Goal: Task Accomplishment & Management: Manage account settings

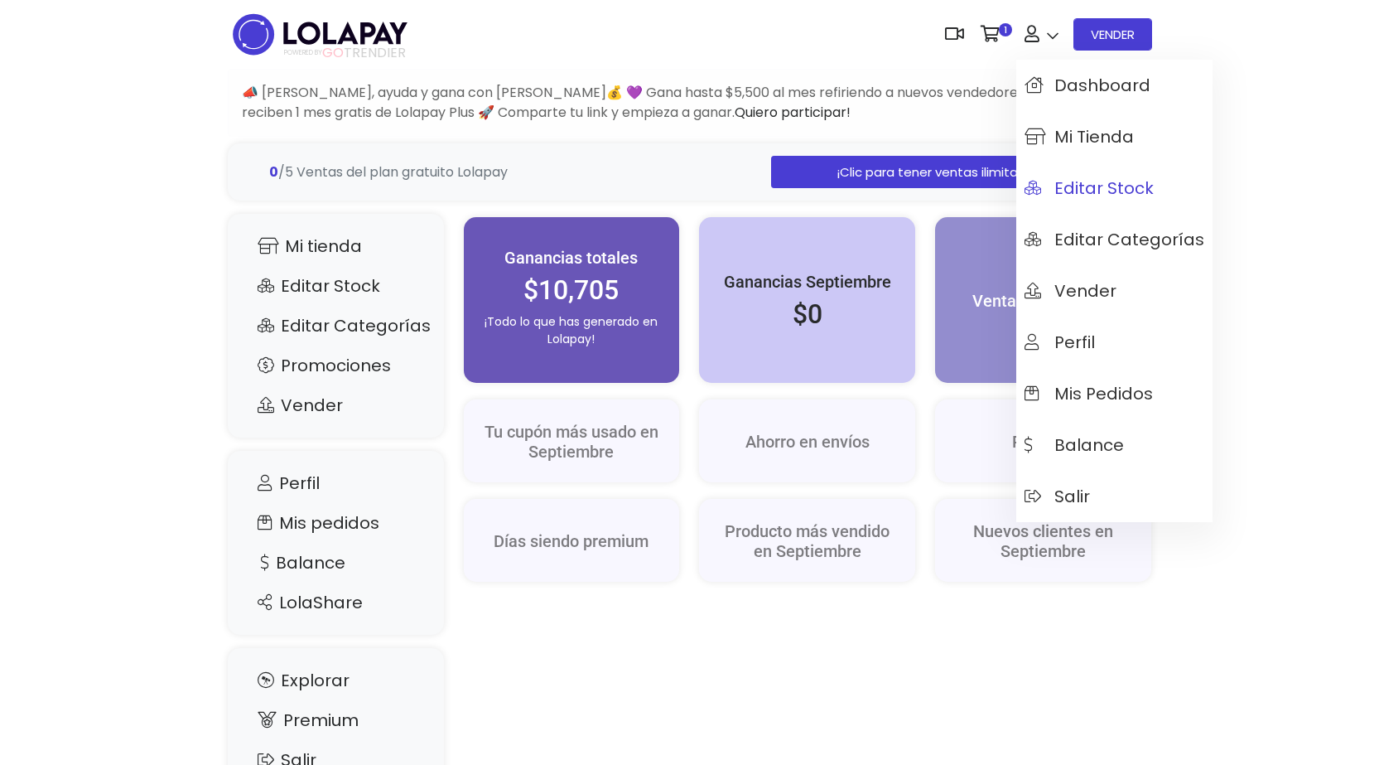
click at [1097, 202] on link "Editar Stock" at bounding box center [1114, 187] width 196 height 51
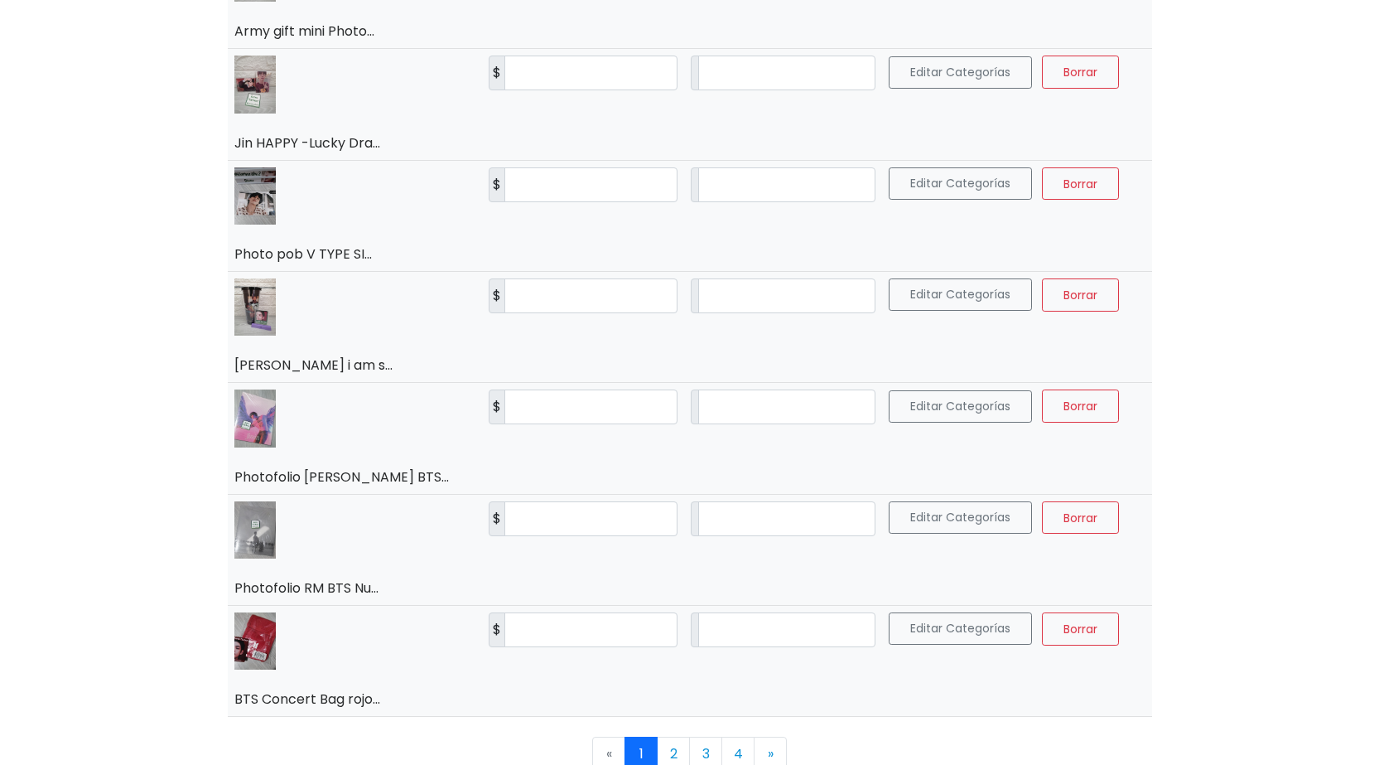
scroll to position [2492, 0]
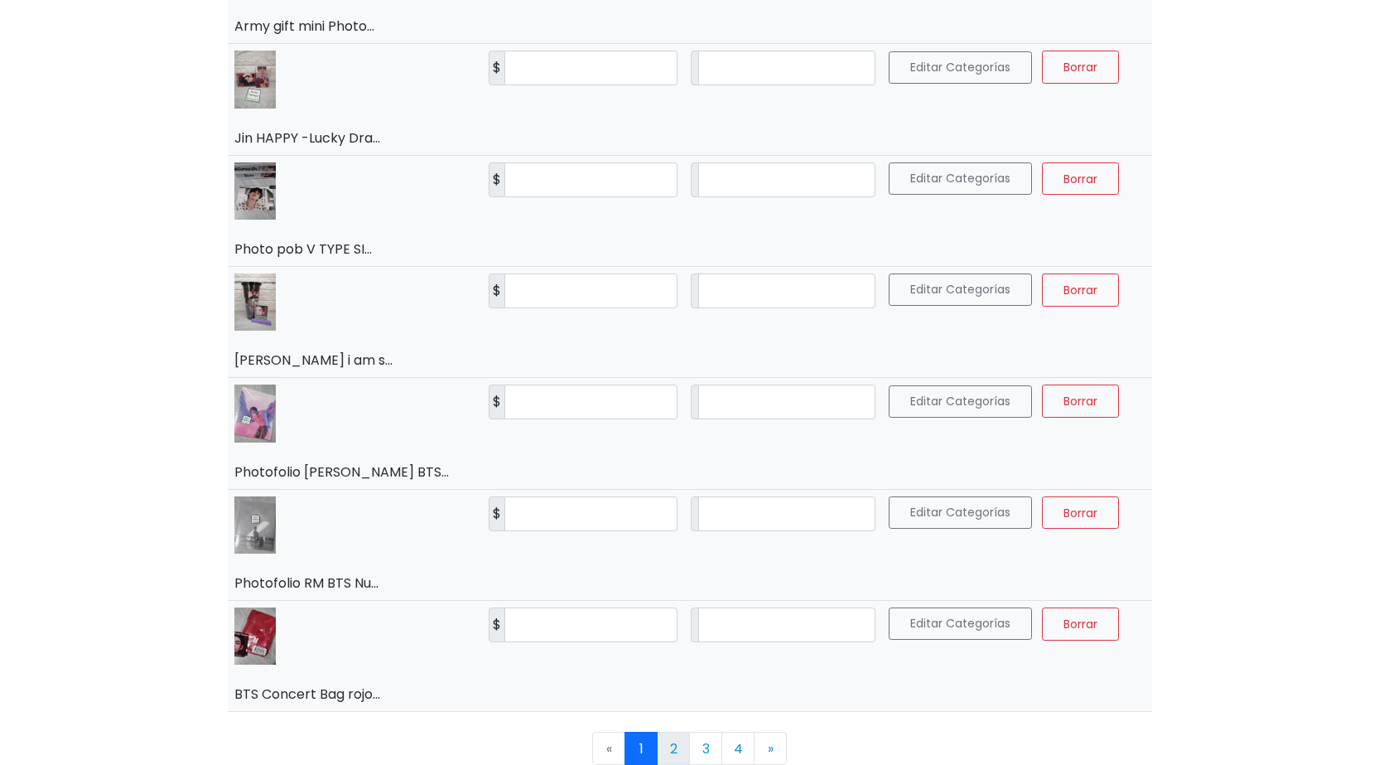
click at [673, 743] on link "2" at bounding box center [673, 747] width 33 height 33
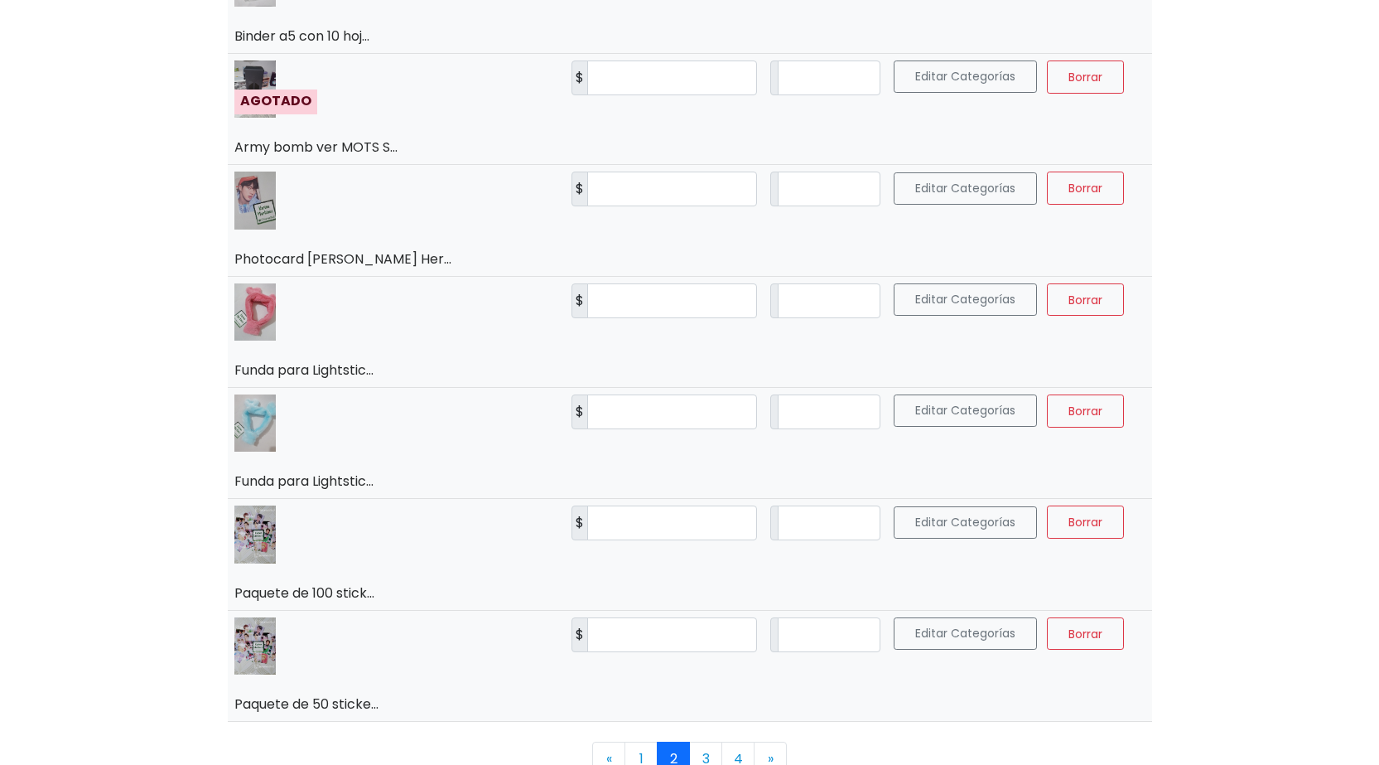
scroll to position [2328, 0]
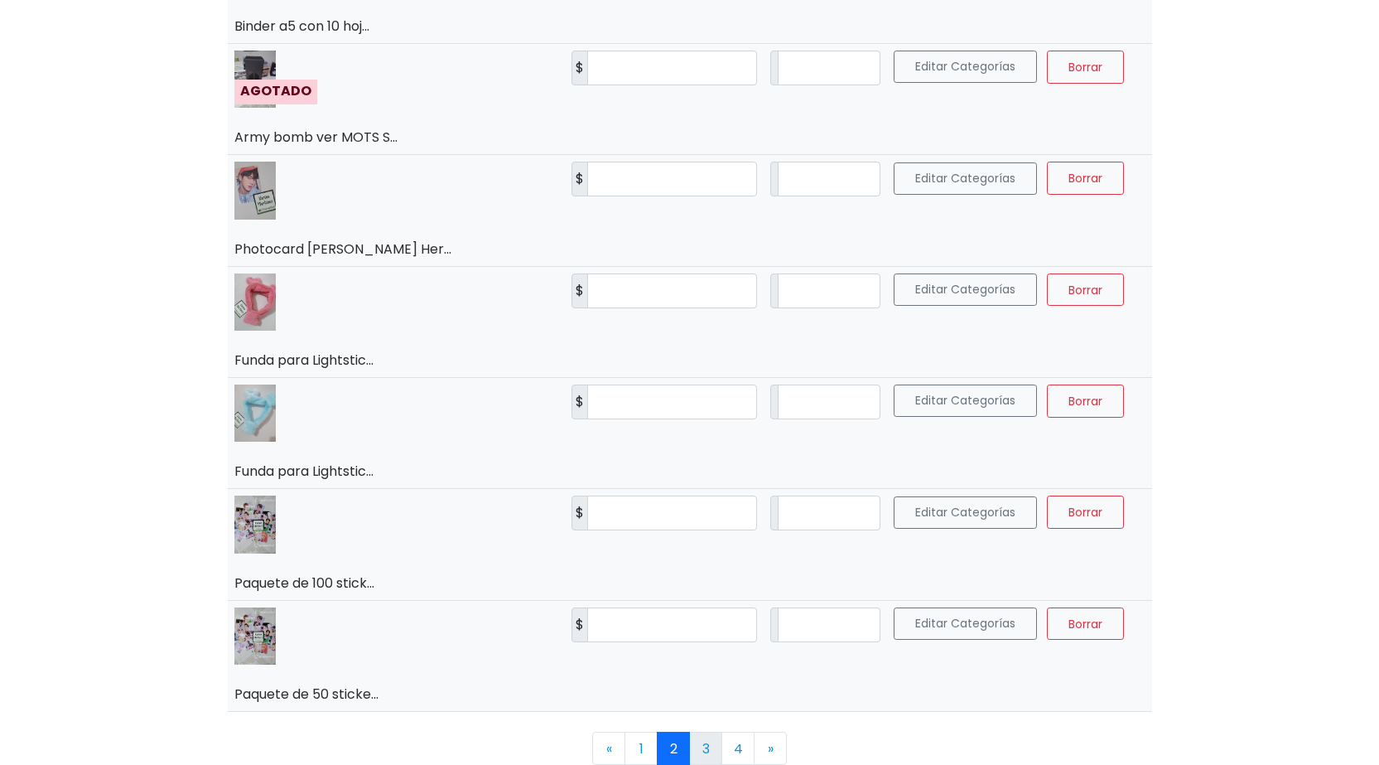
click at [698, 742] on link "3" at bounding box center [705, 747] width 33 height 33
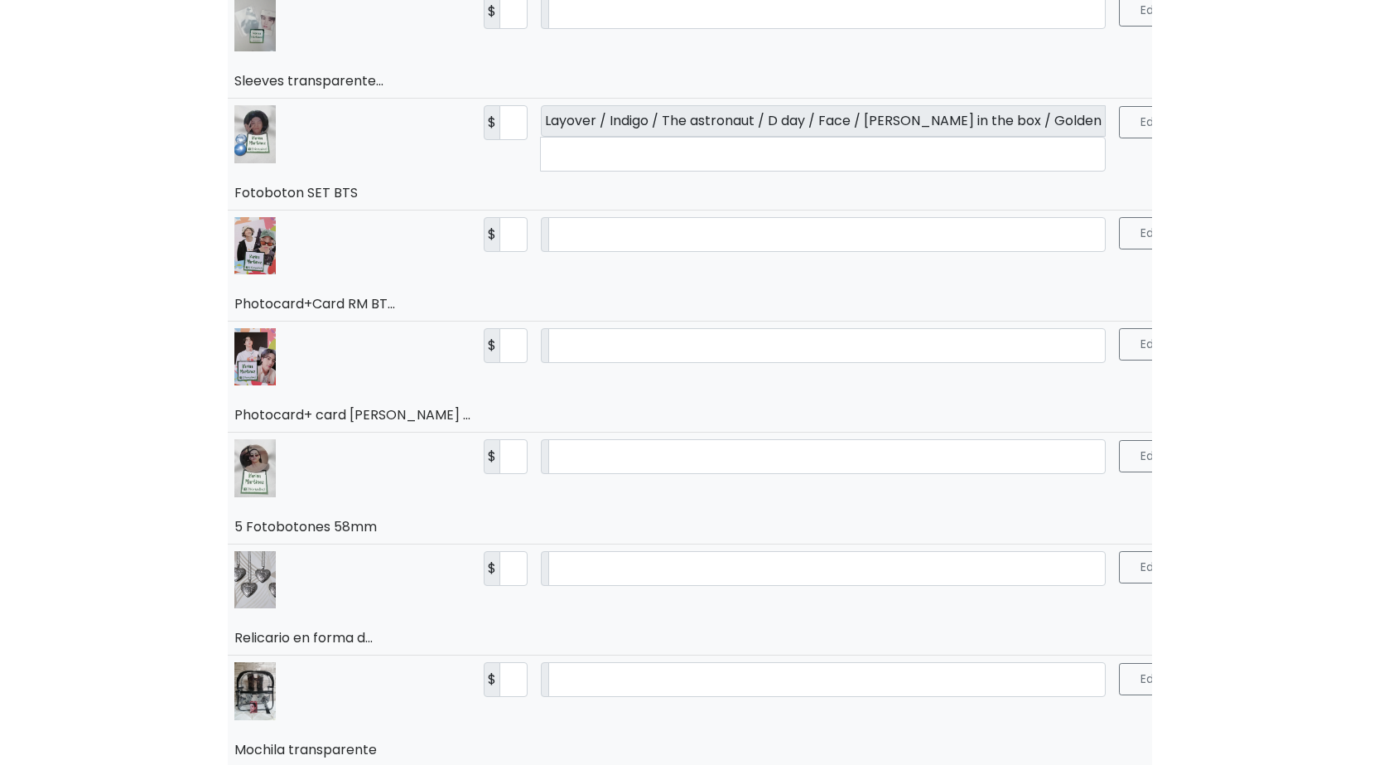
scroll to position [828, 0]
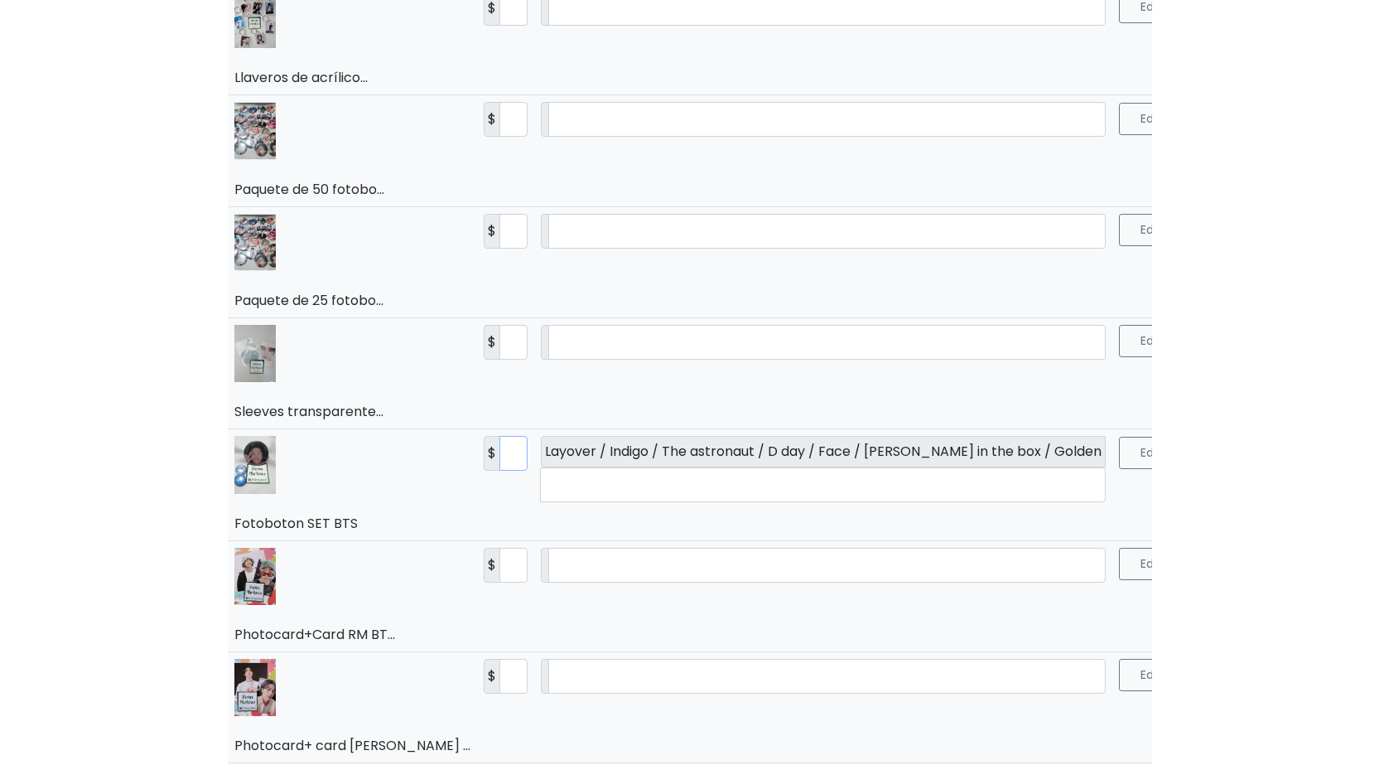
click at [499, 453] on input "**" at bounding box center [513, 453] width 28 height 35
type input "*"
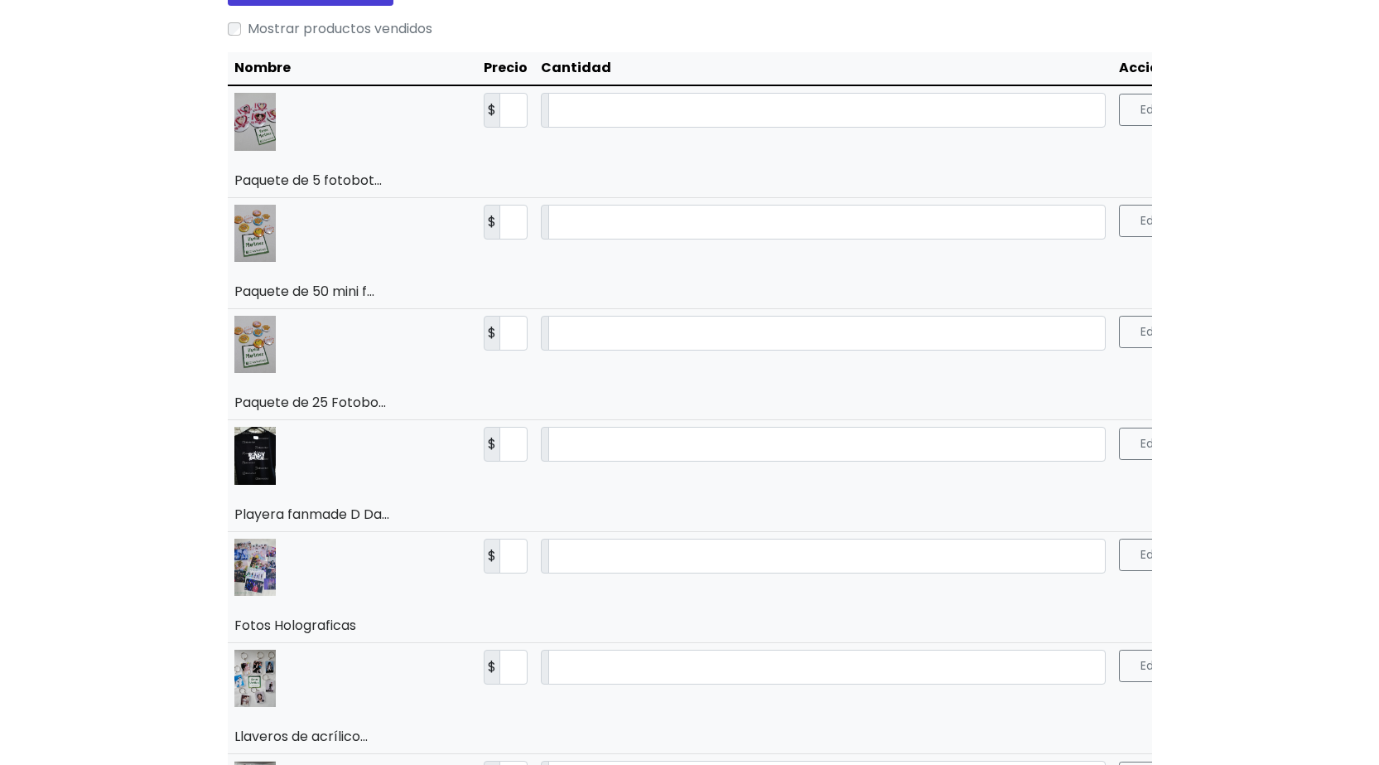
scroll to position [0, 0]
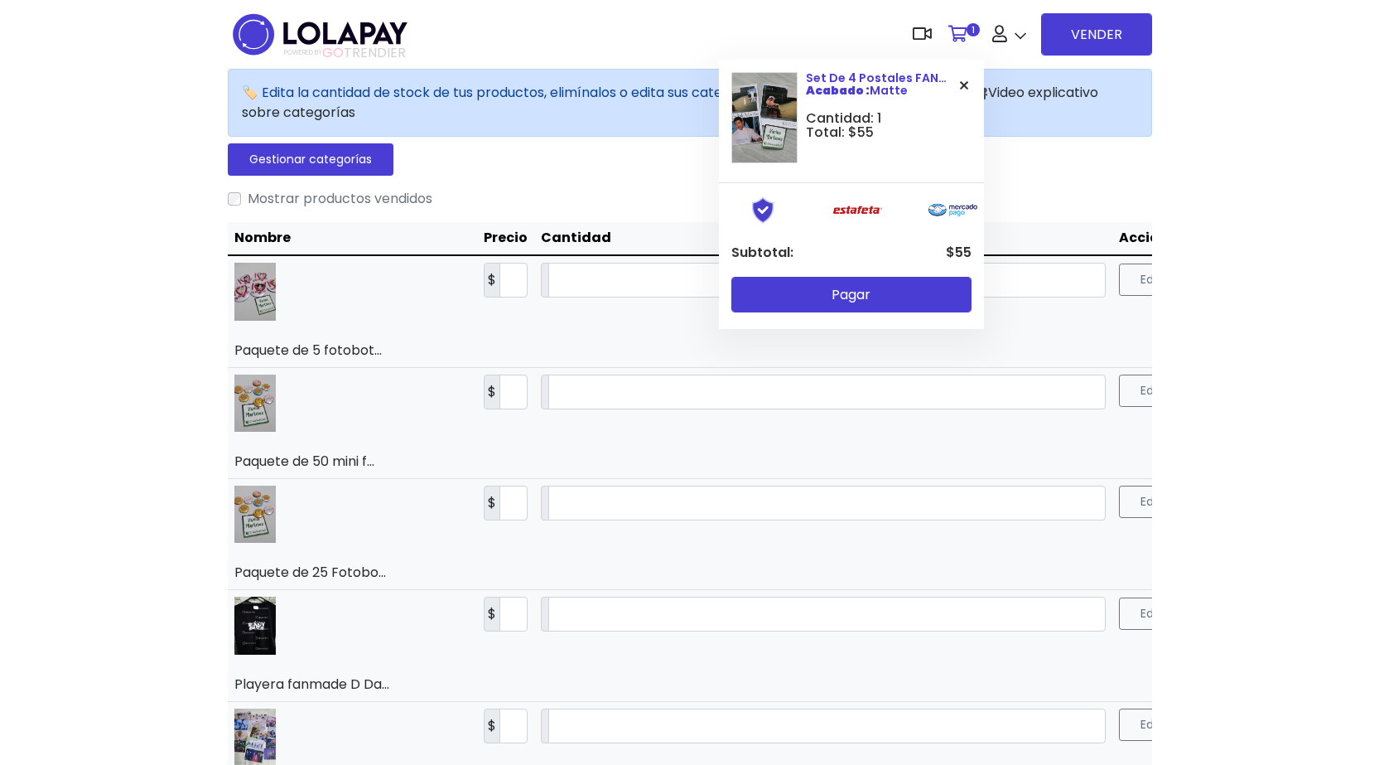
type input "**"
click at [754, 92] on img at bounding box center [764, 117] width 66 height 91
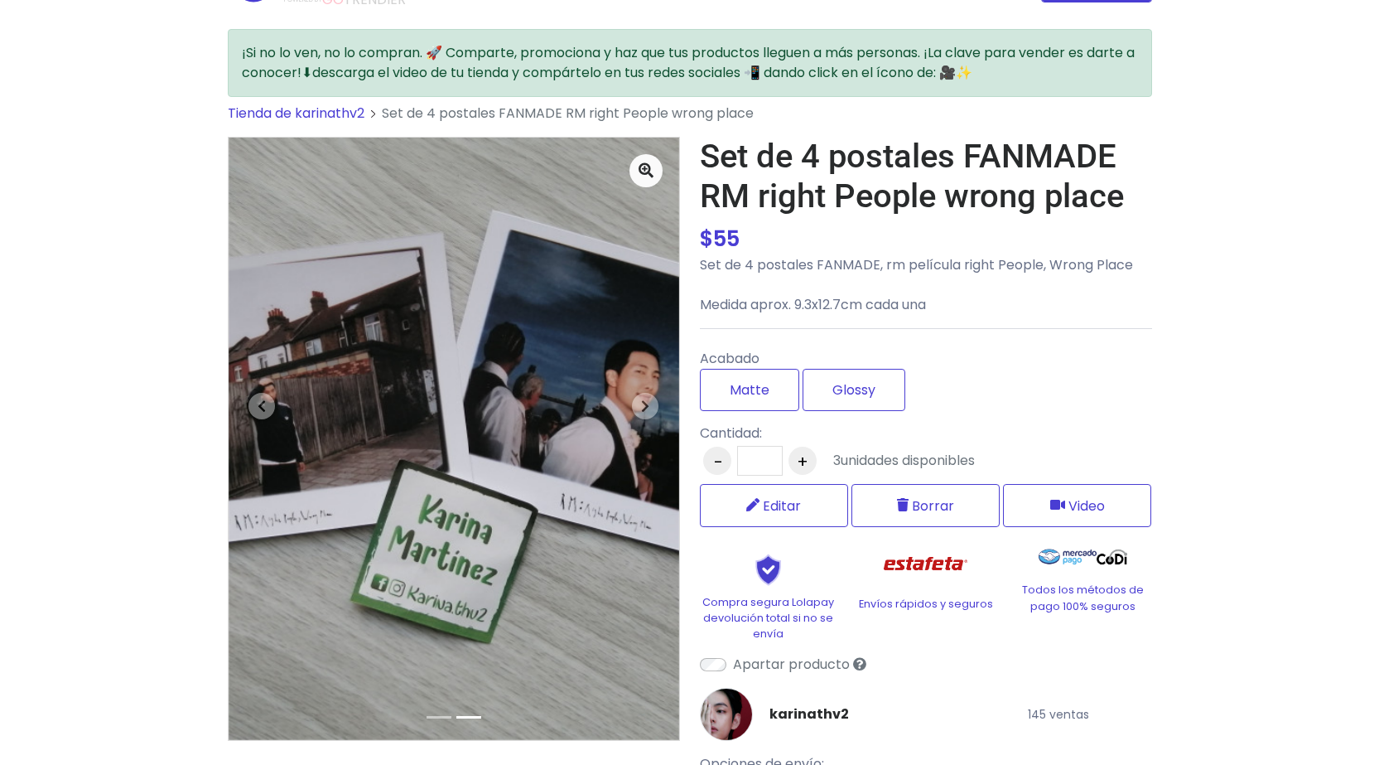
scroll to position [83, 0]
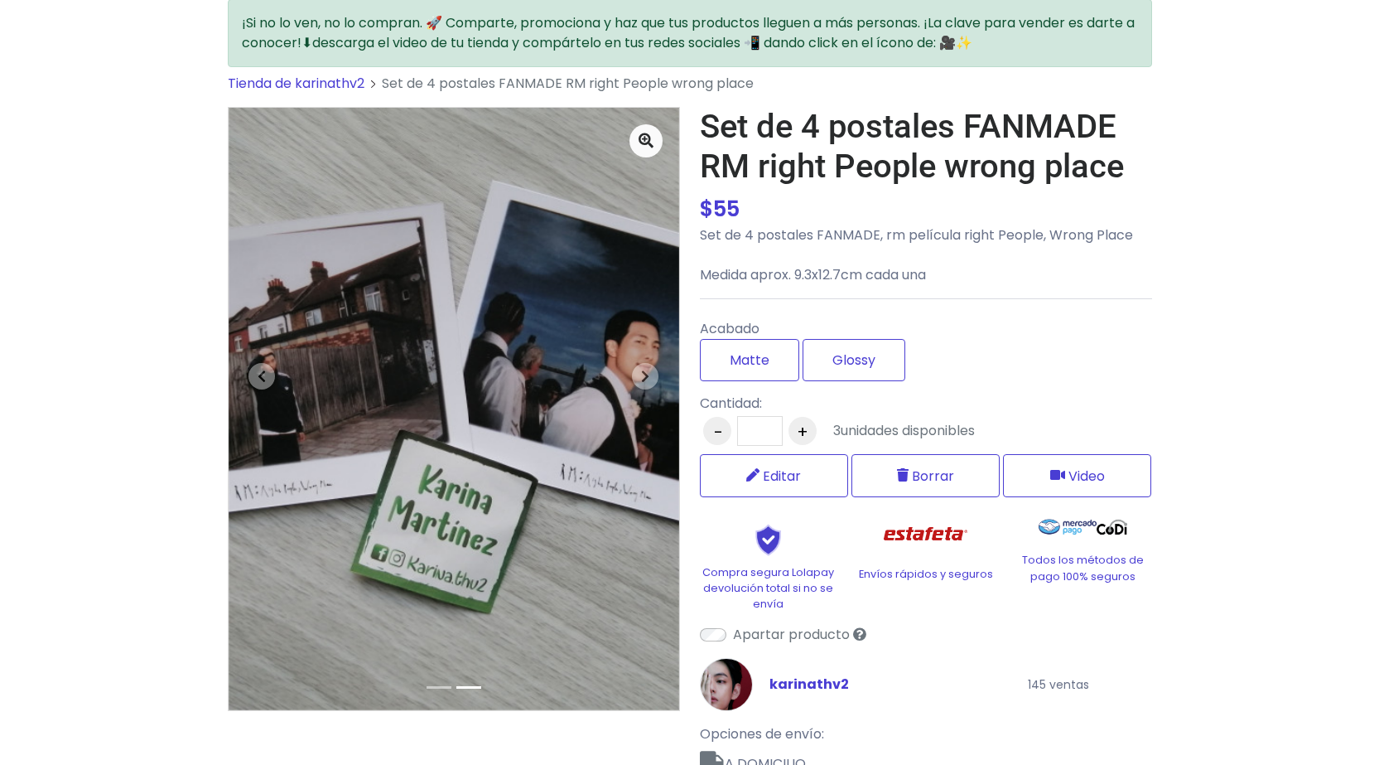
click at [786, 686] on link "karinathv2" at bounding box center [809, 684] width 80 height 20
click at [784, 680] on link "karinathv2" at bounding box center [809, 684] width 80 height 20
click at [786, 682] on link "karinathv2" at bounding box center [809, 684] width 80 height 20
click at [698, 691] on div "karinathv2" at bounding box center [847, 684] width 315 height 53
click at [729, 687] on img at bounding box center [726, 684] width 53 height 53
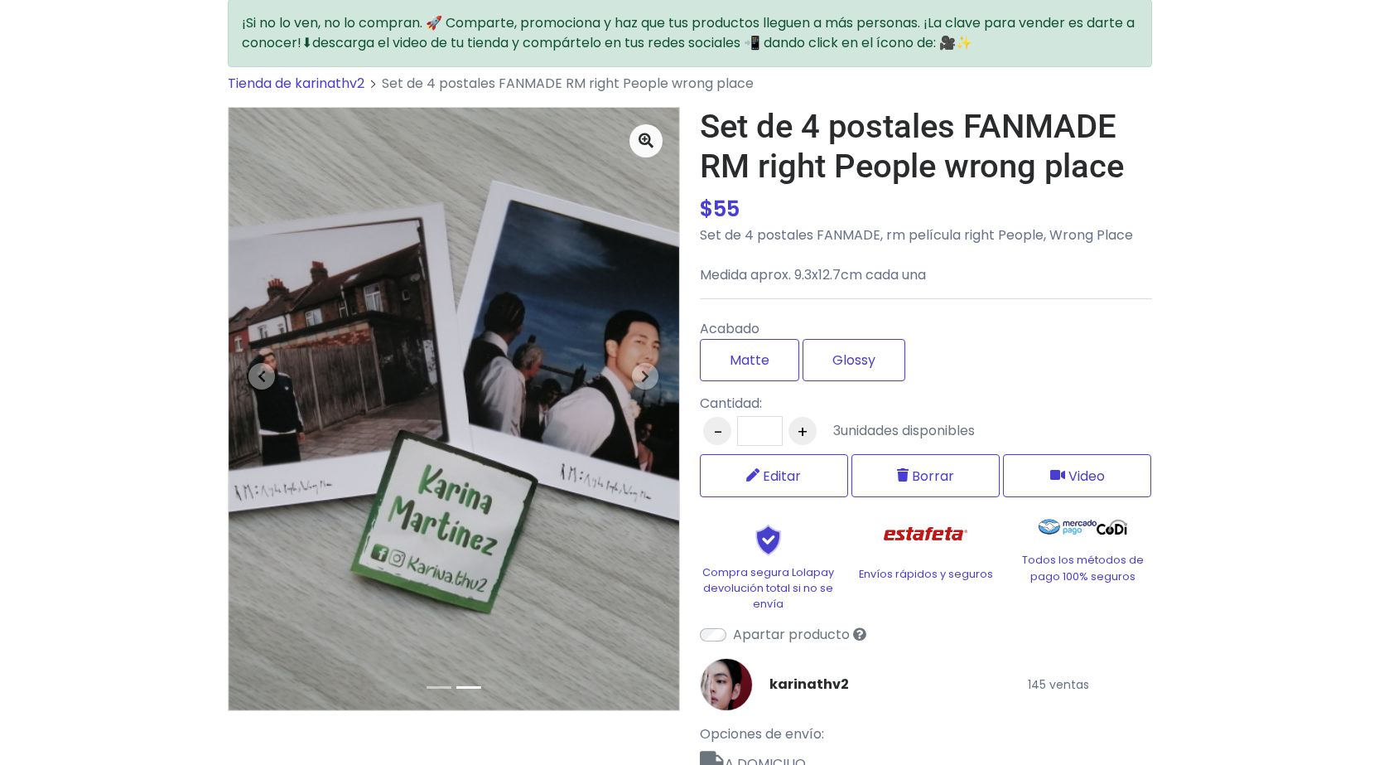
click at [819, 673] on div "karinathv2" at bounding box center [847, 684] width 315 height 53
click at [827, 680] on link "karinathv2" at bounding box center [809, 684] width 80 height 20
click at [827, 683] on link "karinathv2" at bounding box center [809, 684] width 80 height 20
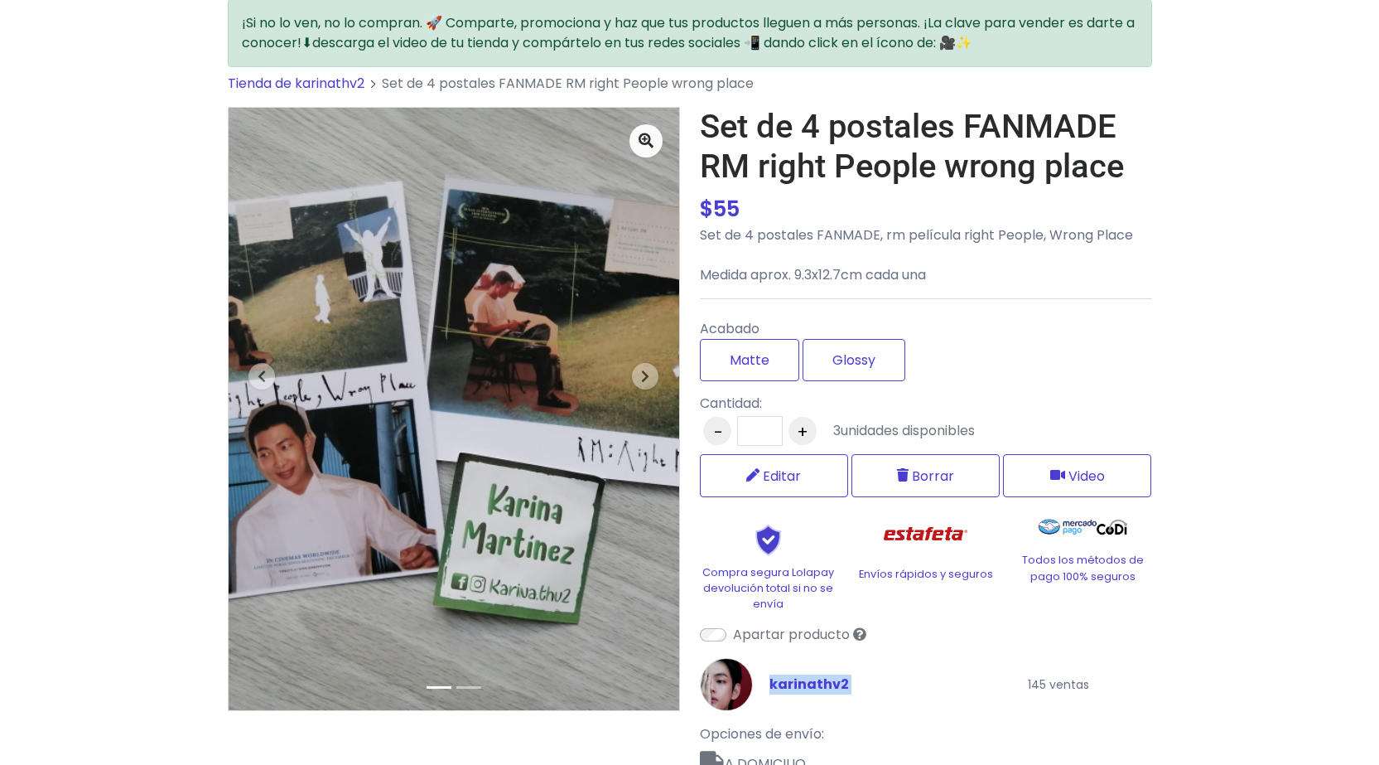
click at [827, 683] on link "karinathv2" at bounding box center [809, 684] width 80 height 20
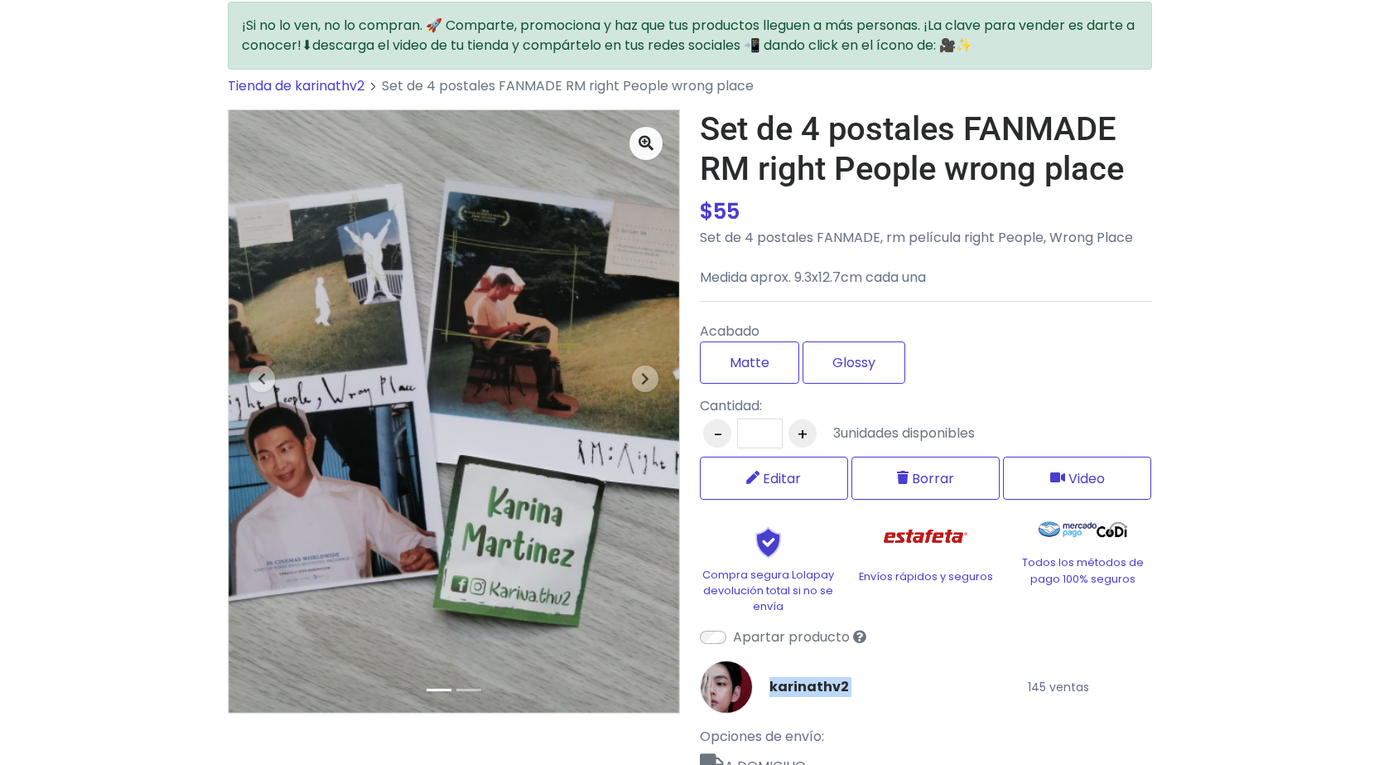
scroll to position [0, 0]
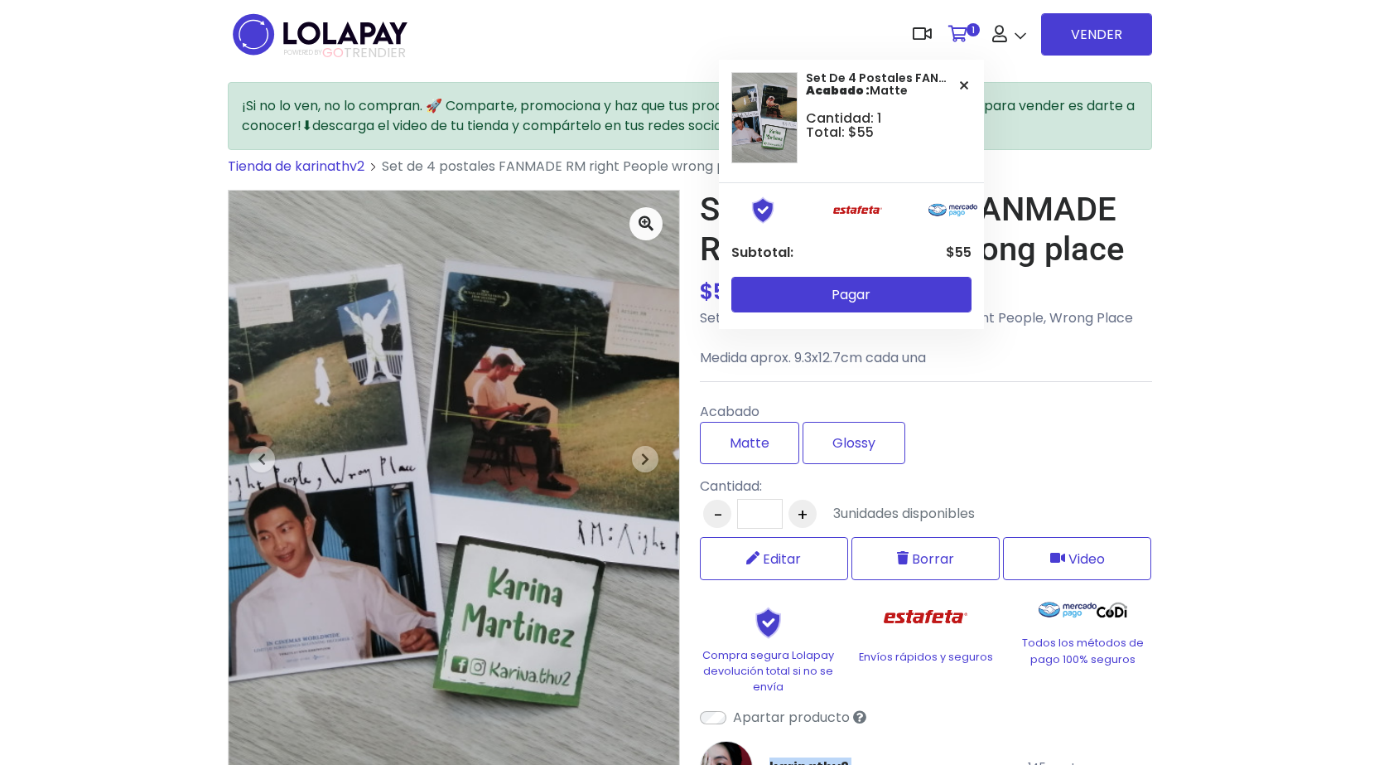
click at [978, 49] on link "1" at bounding box center [962, 34] width 44 height 50
click at [953, 35] on icon at bounding box center [957, 34] width 19 height 17
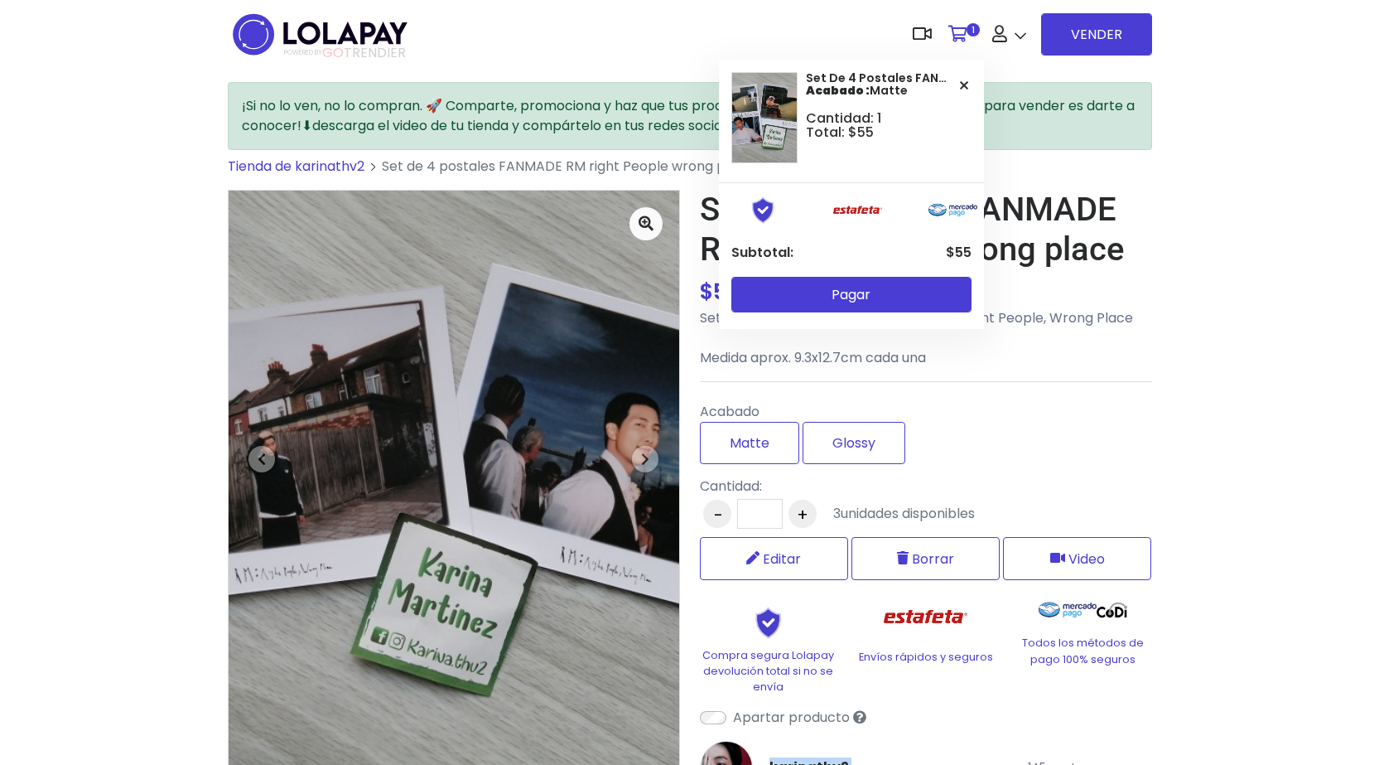
click at [965, 84] on icon at bounding box center [964, 85] width 8 height 13
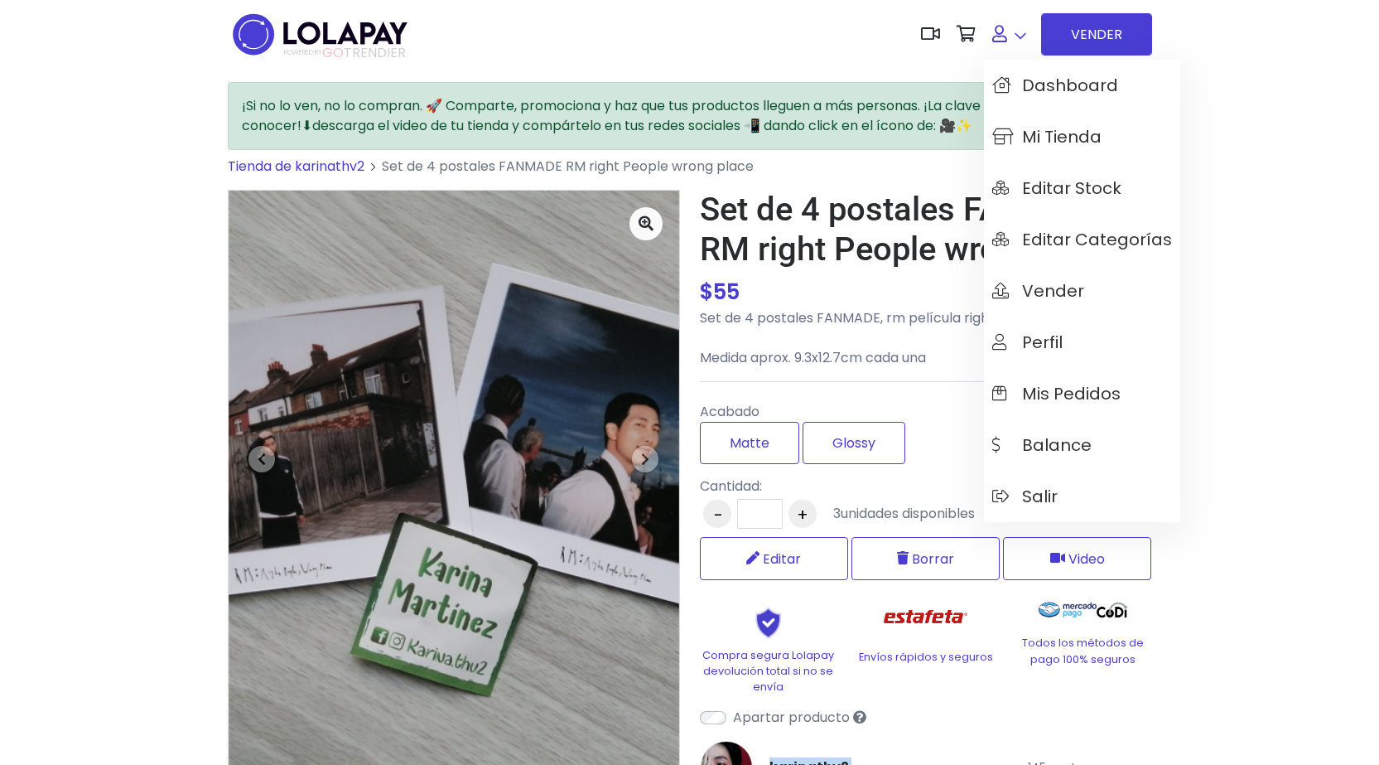
click at [1005, 39] on icon at bounding box center [999, 34] width 15 height 17
click at [1061, 398] on span "Mis pedidos" at bounding box center [1056, 393] width 128 height 18
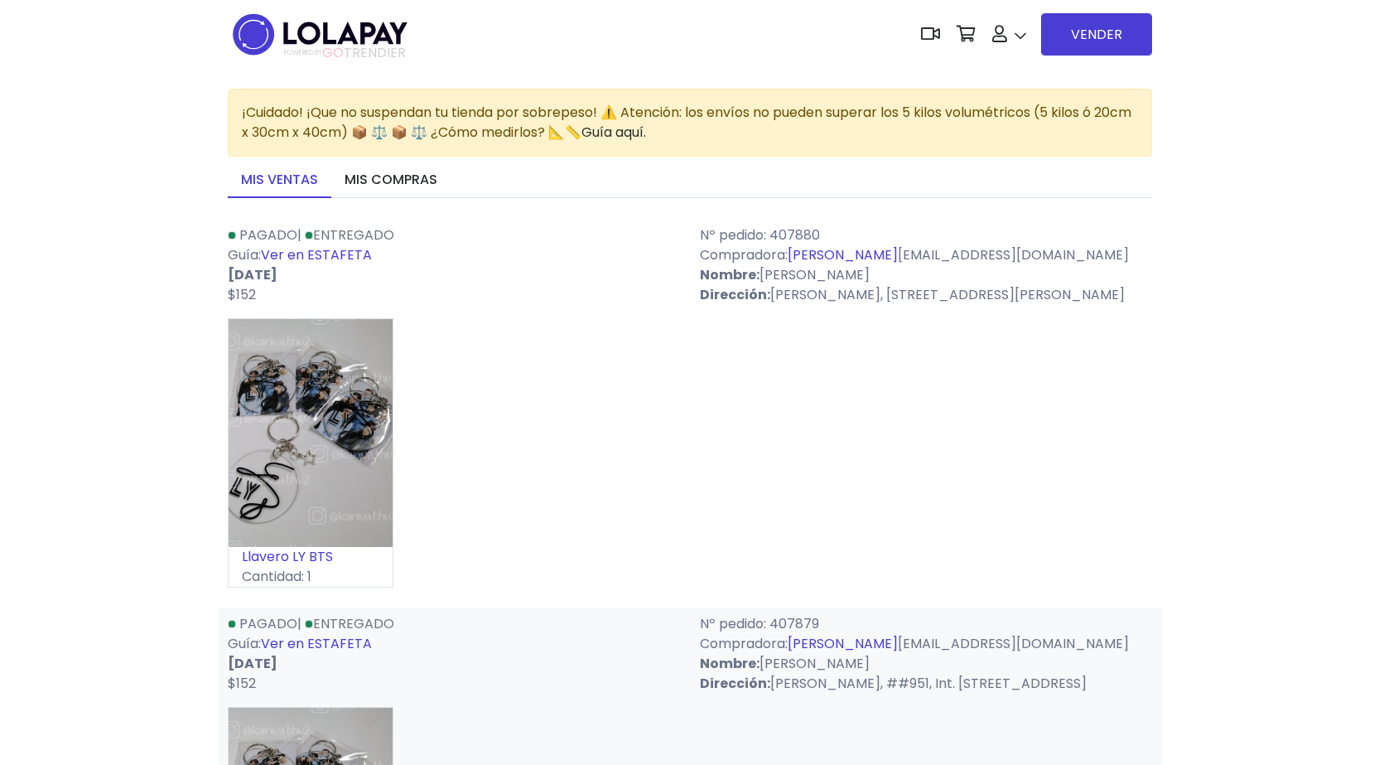
click at [818, 252] on link "[PERSON_NAME]" at bounding box center [843, 254] width 110 height 19
click at [371, 179] on link "Mis compras" at bounding box center [390, 180] width 119 height 35
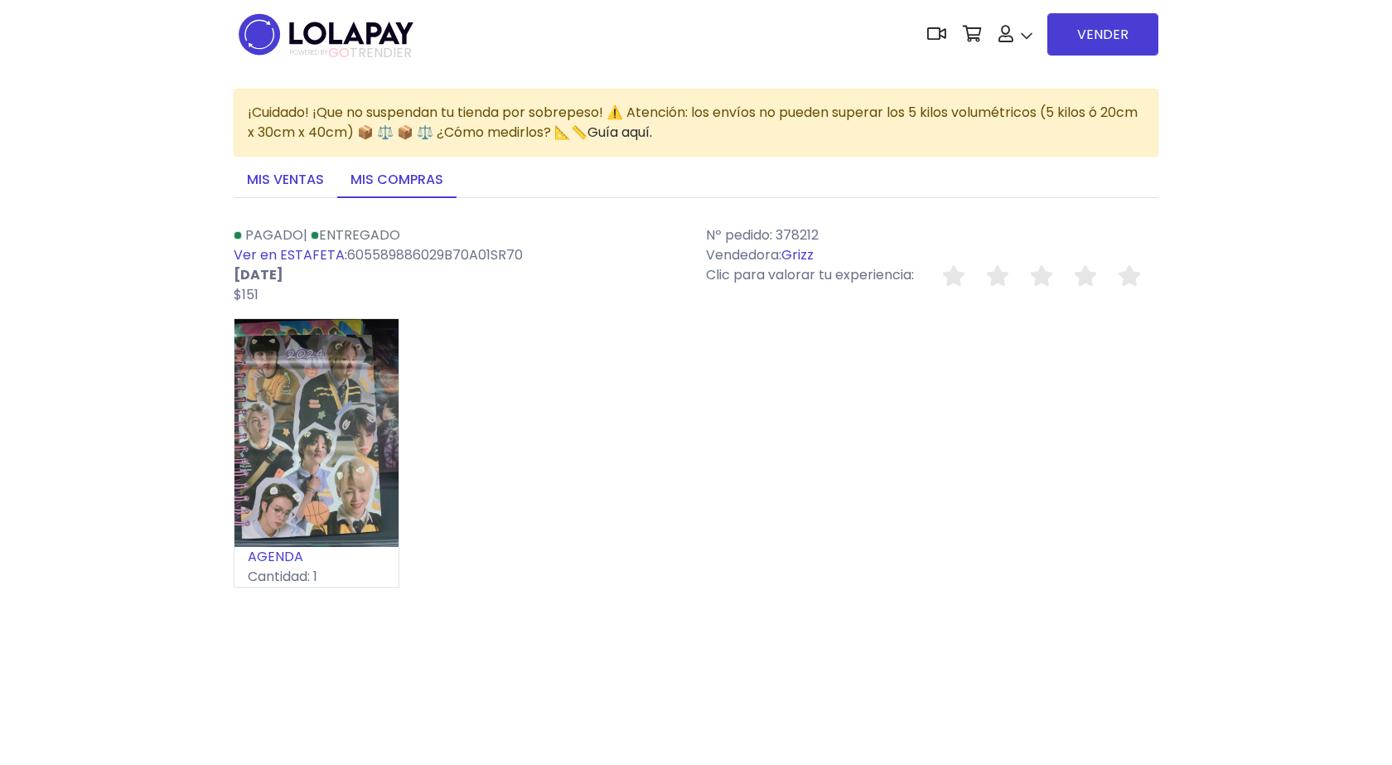
click at [323, 190] on link "Mis ventas" at bounding box center [286, 180] width 104 height 35
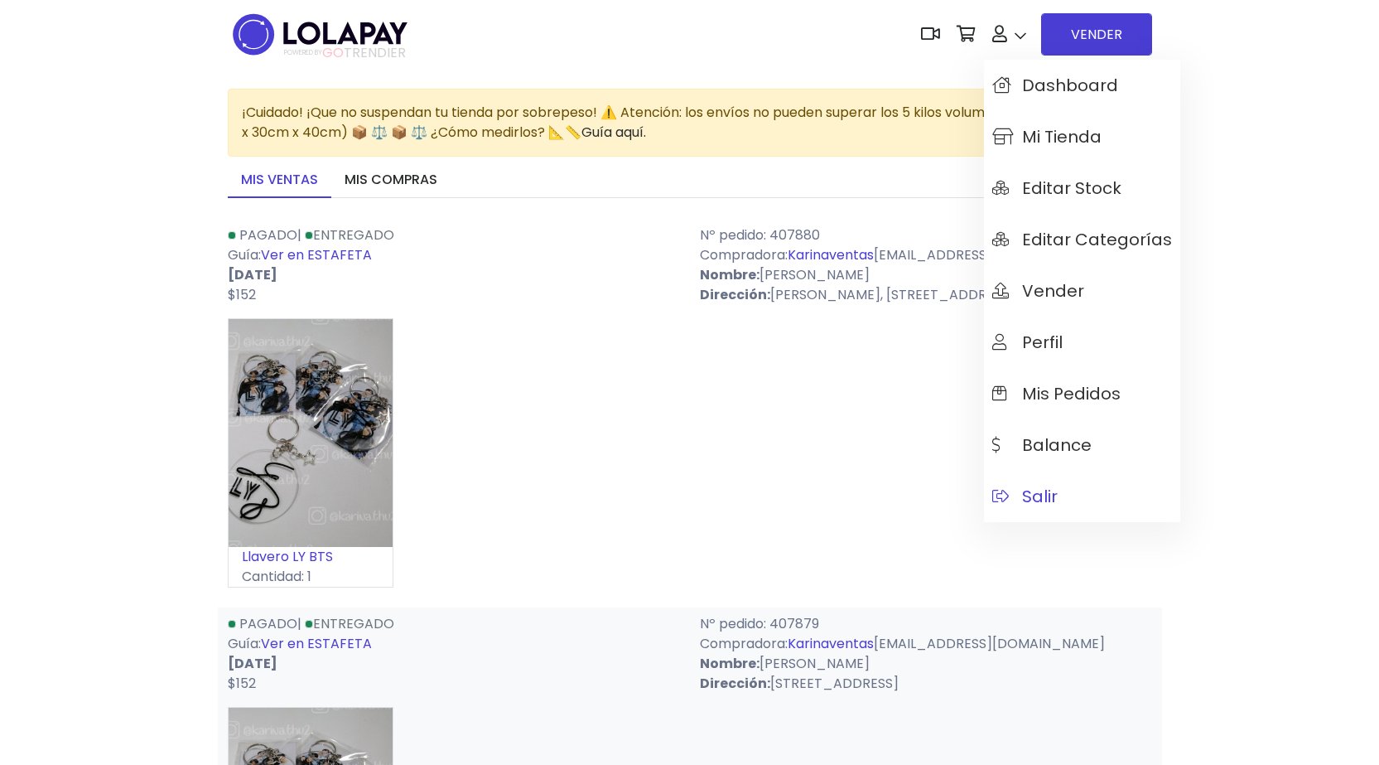
click at [1037, 500] on span "Salir" at bounding box center [1024, 496] width 65 height 18
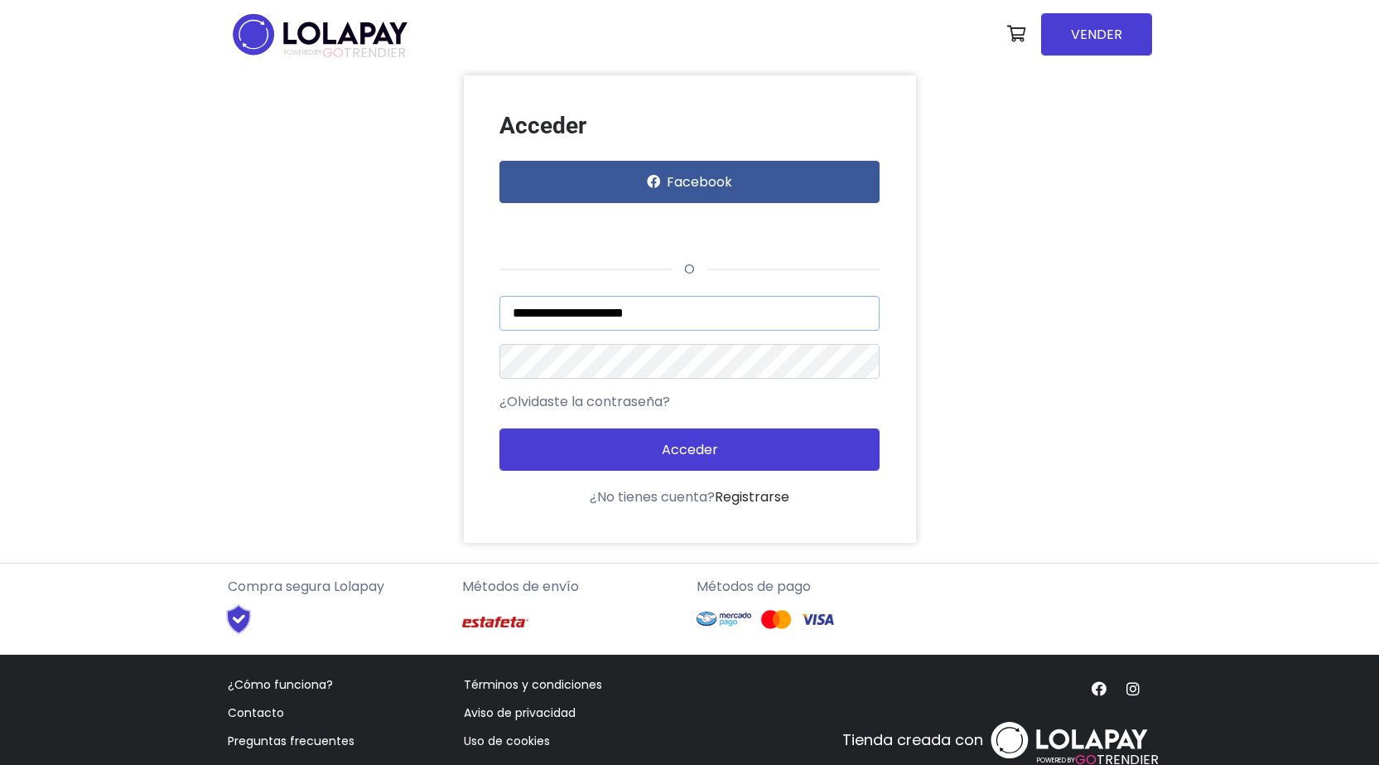
click at [657, 319] on input "**********" at bounding box center [689, 313] width 380 height 35
type input "**********"
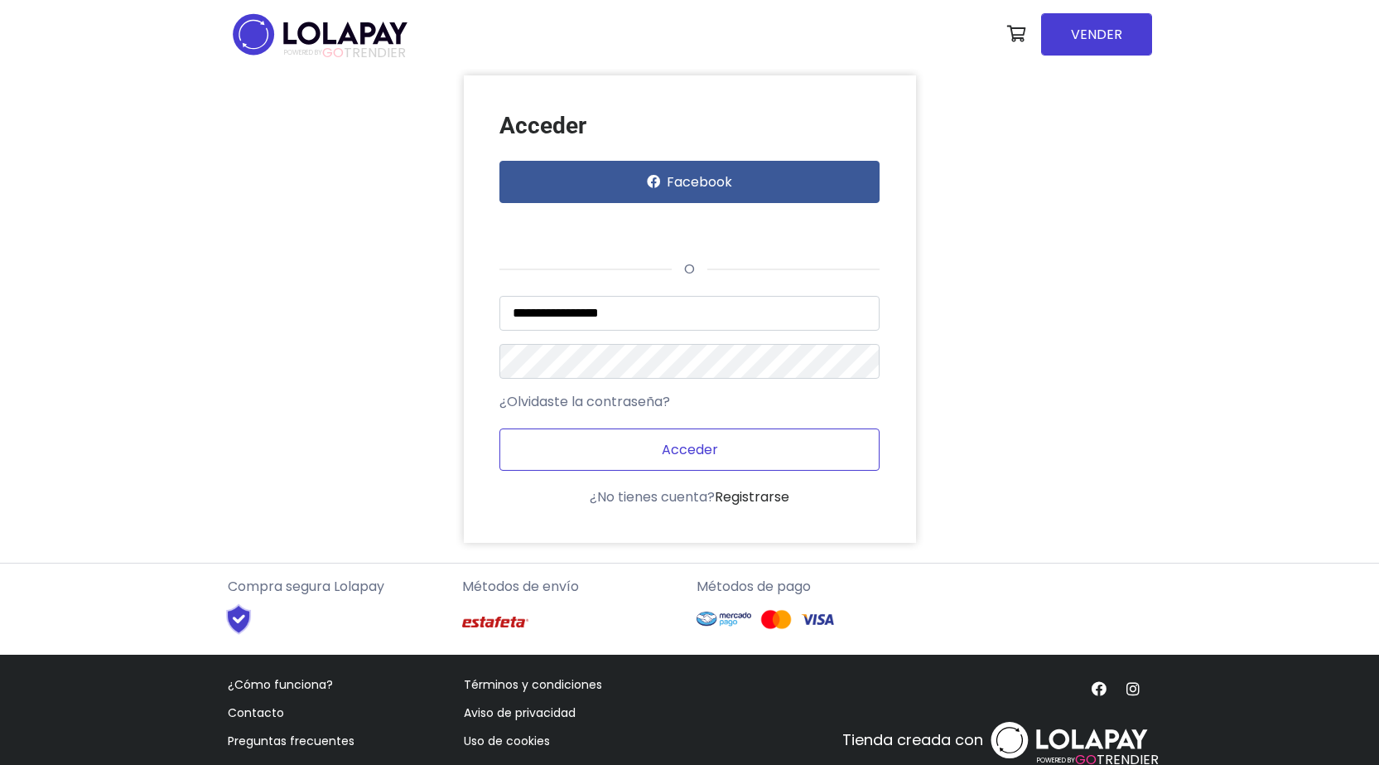
click at [668, 435] on button "Acceder" at bounding box center [689, 449] width 380 height 42
